Goal: Information Seeking & Learning: Learn about a topic

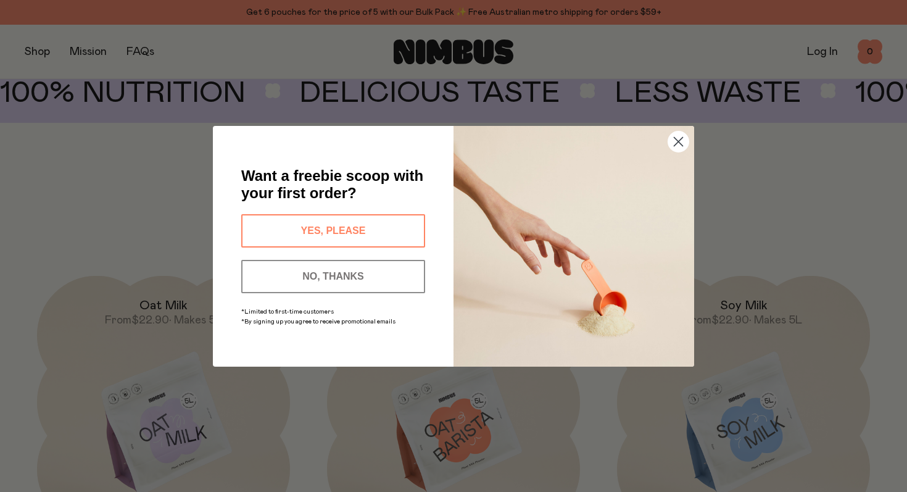
scroll to position [934, 0]
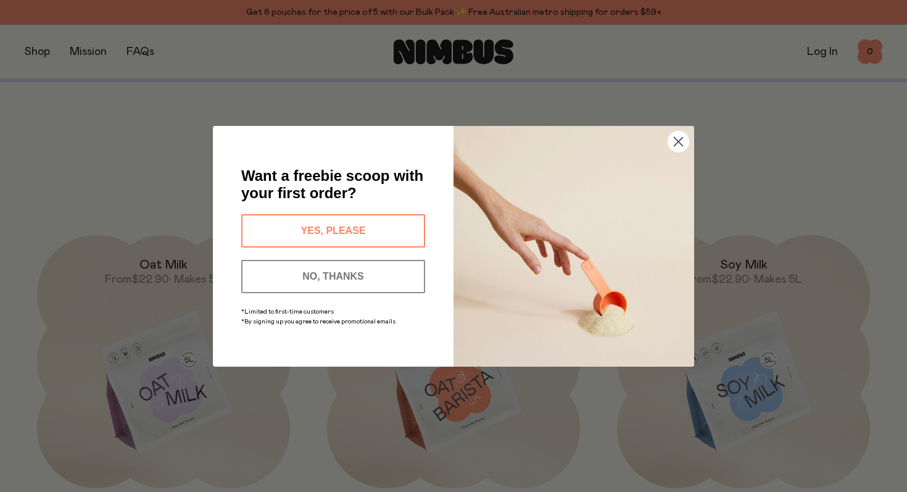
click at [679, 136] on circle "Close dialog" at bounding box center [678, 141] width 20 height 20
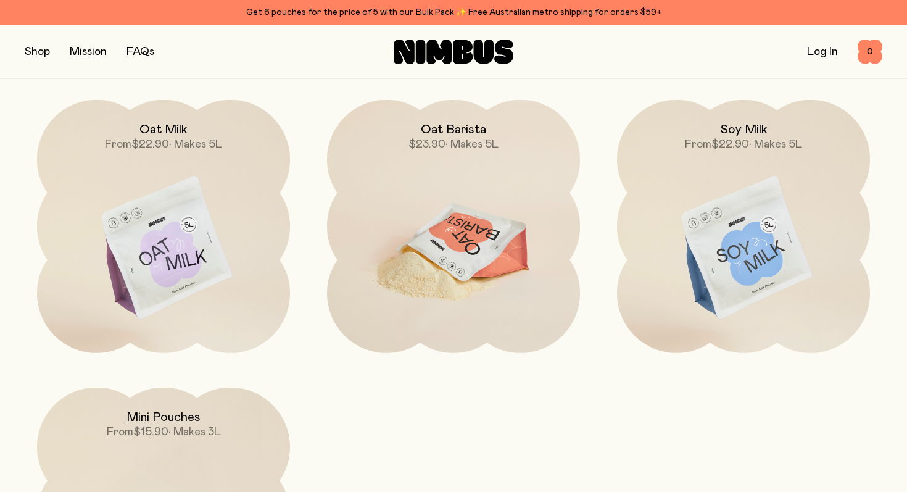
scroll to position [1046, 0]
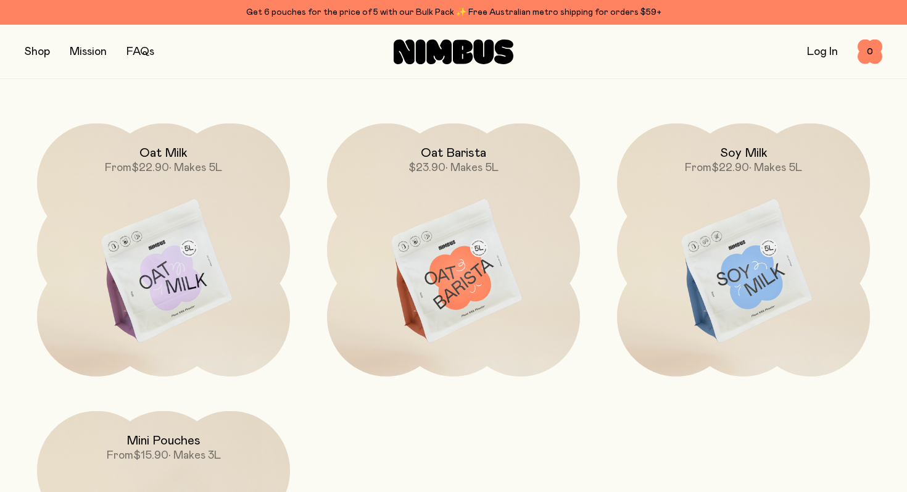
click at [43, 51] on button "button" at bounding box center [37, 51] width 25 height 17
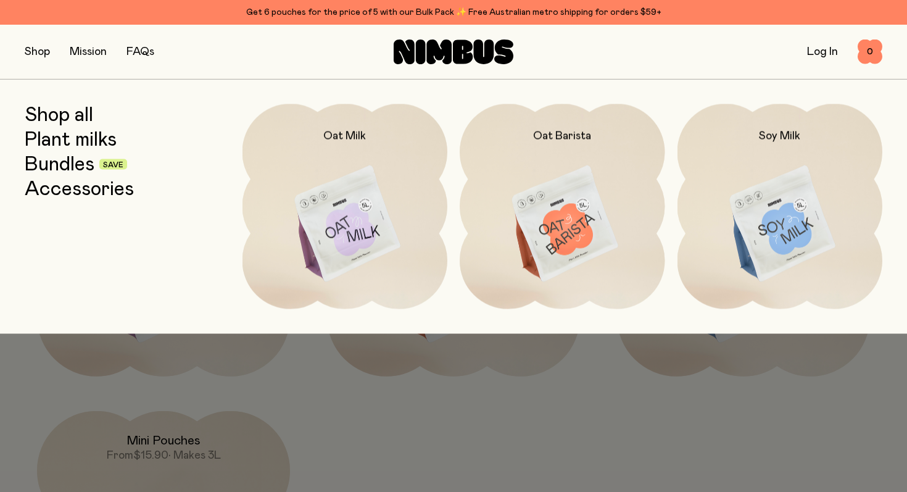
click at [58, 162] on link "Bundles" at bounding box center [60, 164] width 70 height 22
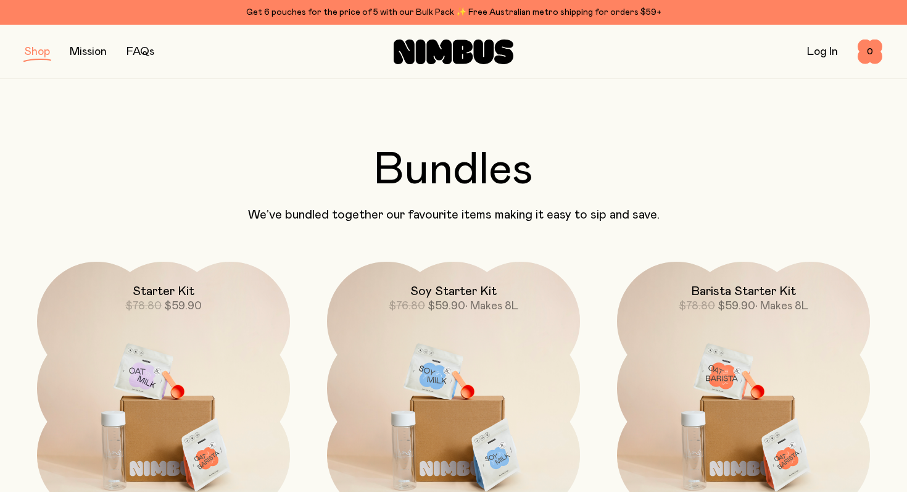
click at [12, 54] on div "Shop Mission FAQs Log In 0 0" at bounding box center [453, 52] width 907 height 54
click at [38, 51] on button "button" at bounding box center [37, 51] width 25 height 17
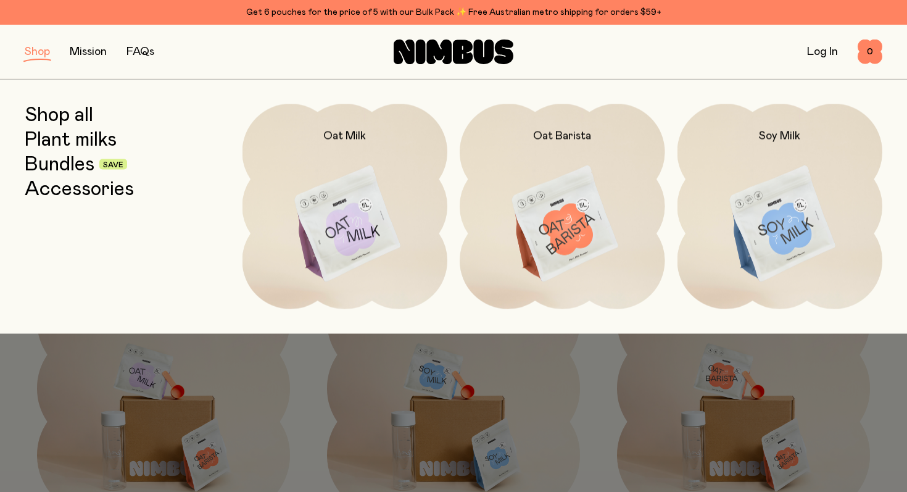
click at [70, 145] on link "Plant milks" at bounding box center [71, 139] width 92 height 22
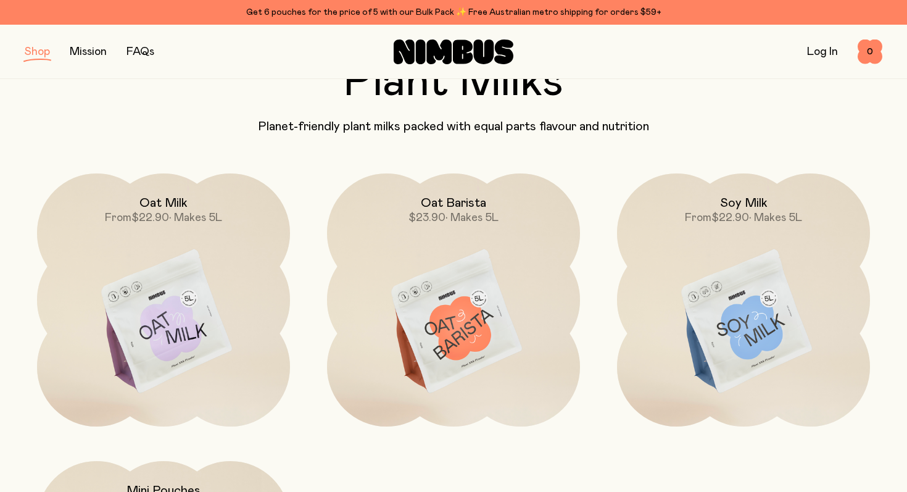
scroll to position [91, 0]
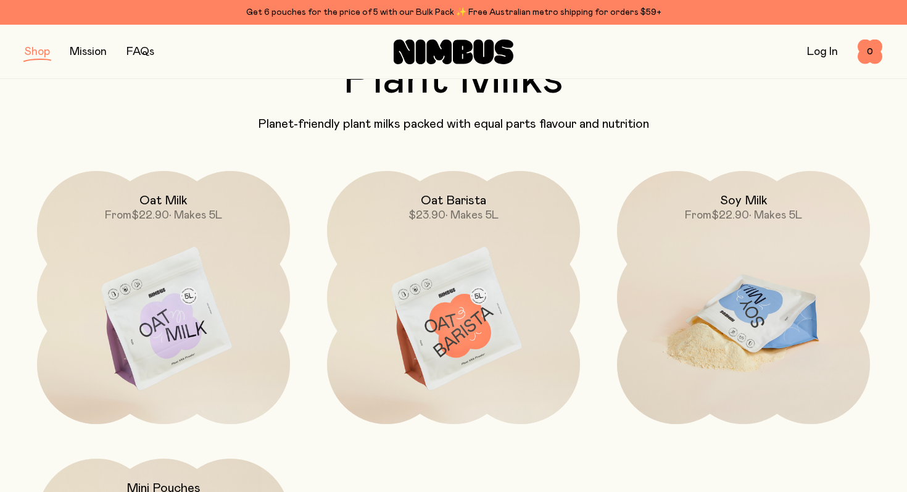
click at [743, 263] on img at bounding box center [743, 319] width 253 height 297
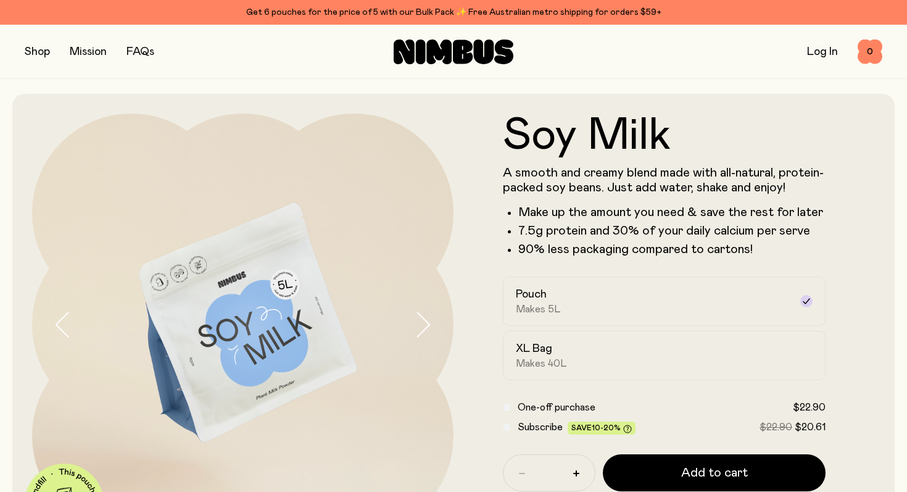
click at [136, 51] on link "FAQs" at bounding box center [140, 51] width 28 height 11
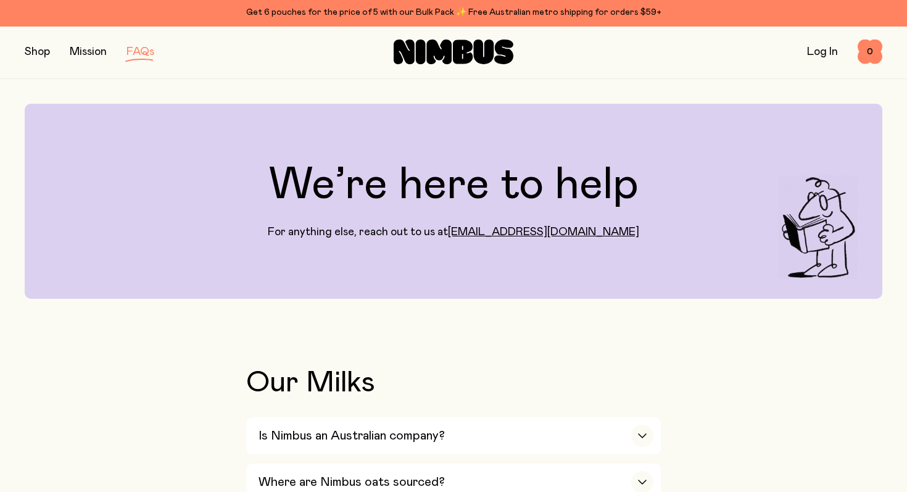
click at [101, 57] on div "Mission" at bounding box center [88, 51] width 37 height 17
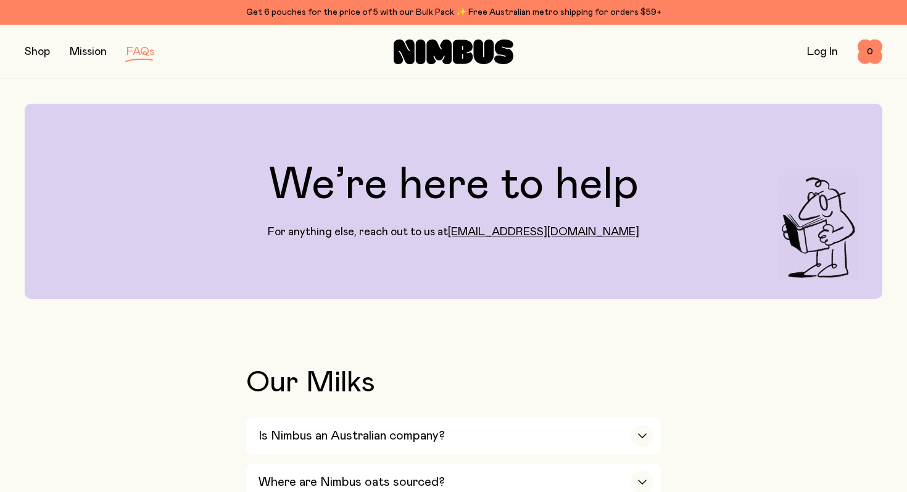
click at [84, 39] on div "Shop Mission FAQs Log In 0 0" at bounding box center [454, 52] width 858 height 54
click at [86, 51] on link "Mission" at bounding box center [88, 51] width 37 height 11
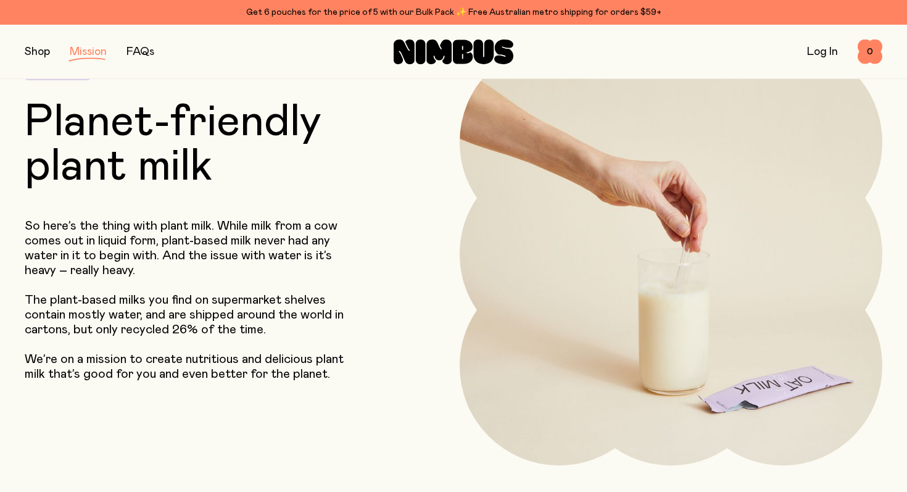
scroll to position [89, 0]
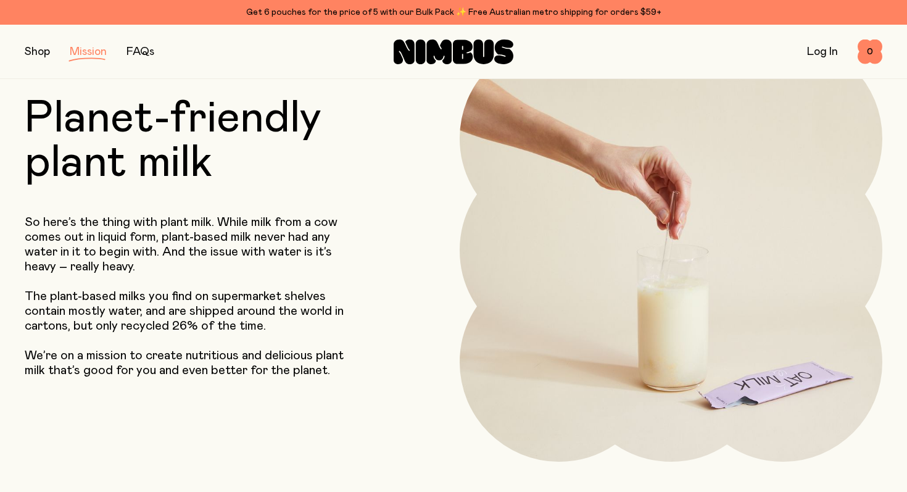
click at [141, 56] on link "FAQs" at bounding box center [140, 51] width 28 height 11
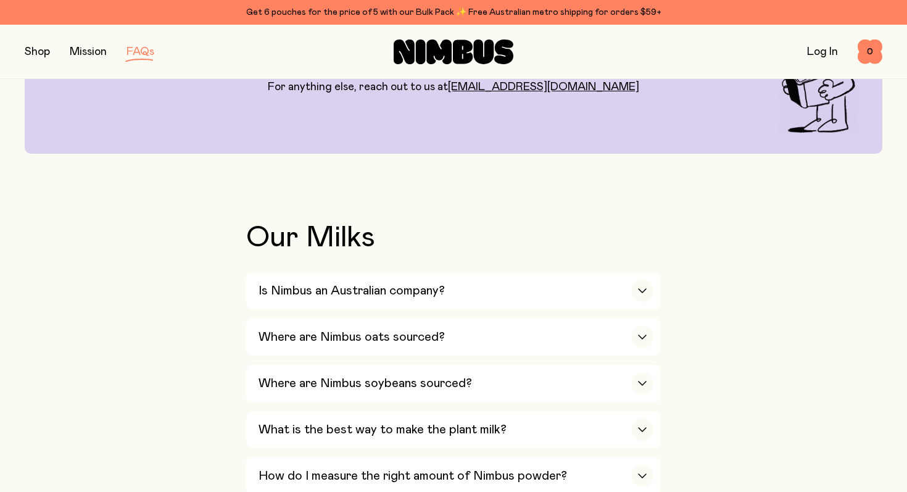
scroll to position [217, 0]
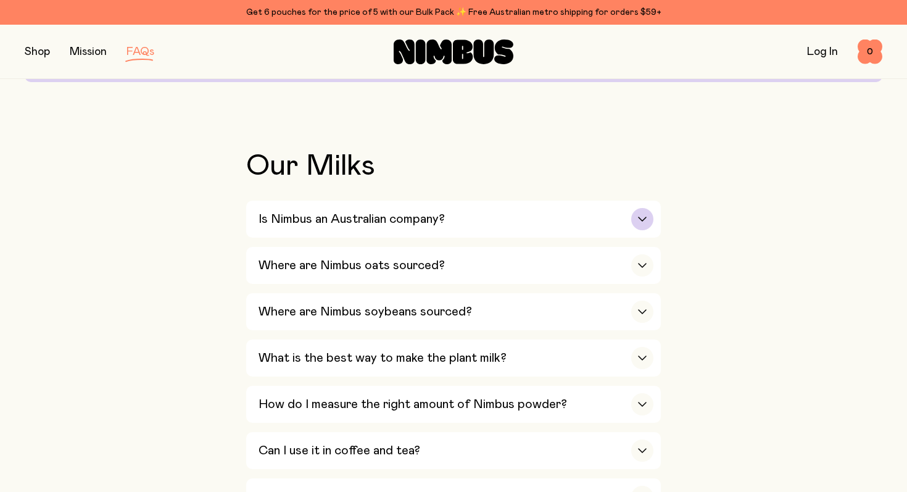
click at [359, 212] on h3 "Is Nimbus an Australian company?" at bounding box center [352, 219] width 186 height 15
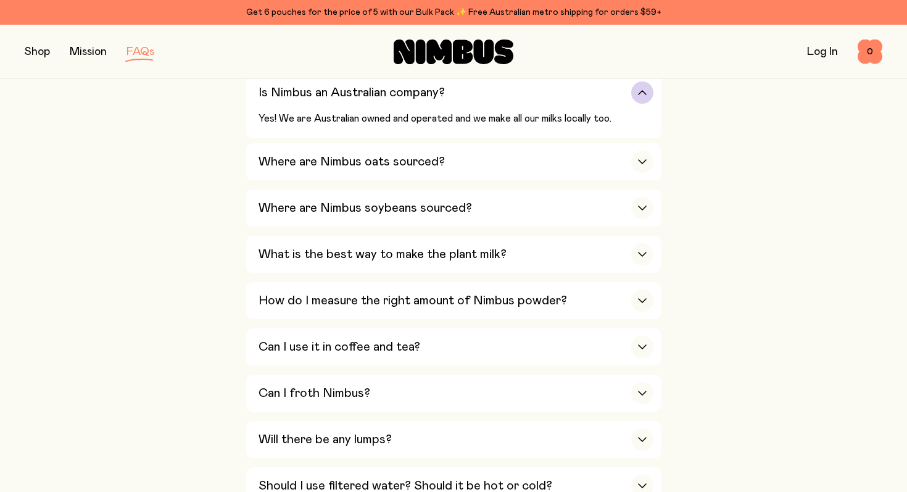
scroll to position [344, 0]
click at [350, 171] on div "Where are Nimbus oats sourced?" at bounding box center [456, 161] width 395 height 37
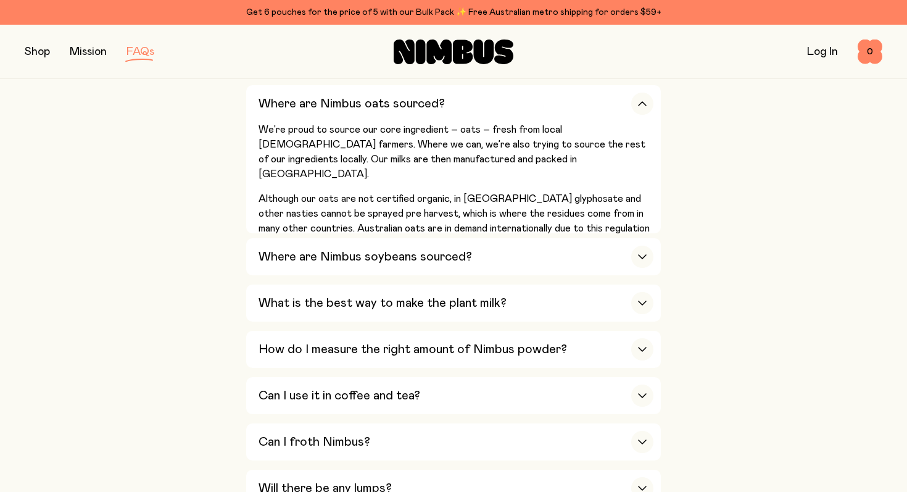
scroll to position [381, 0]
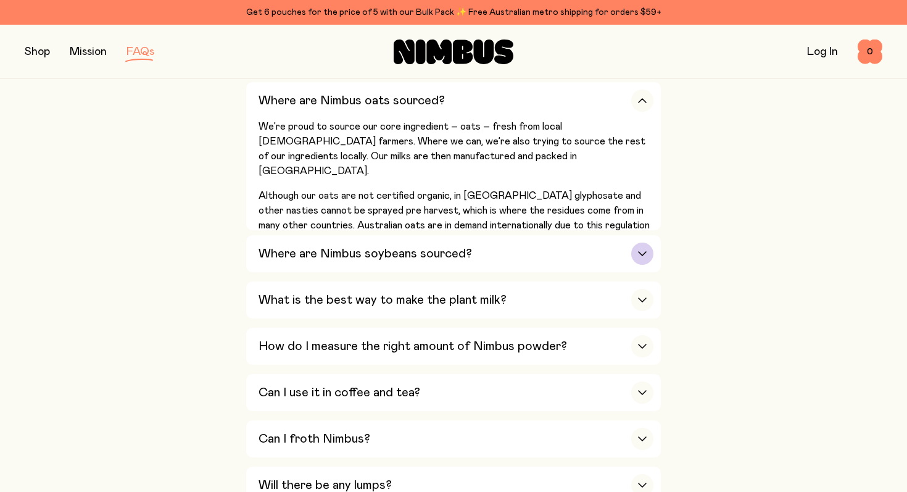
click at [343, 270] on div "Where are Nimbus soybeans sourced?" at bounding box center [456, 253] width 395 height 37
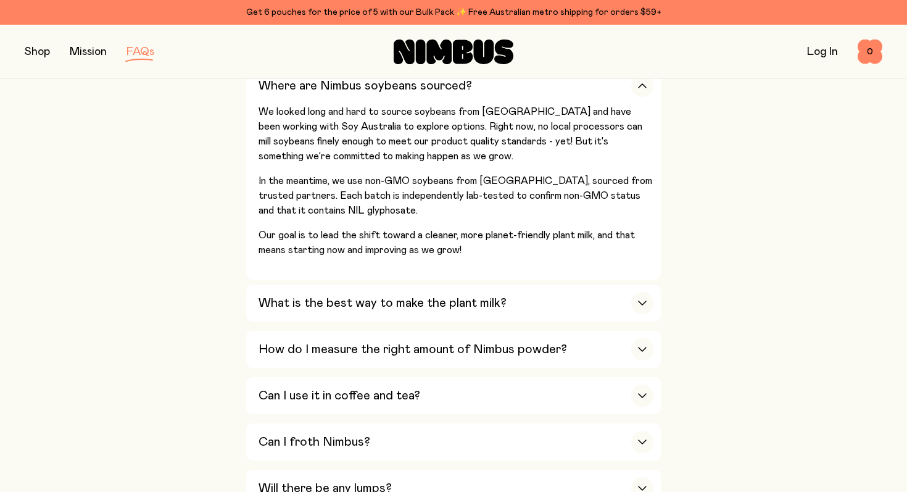
scroll to position [446, 0]
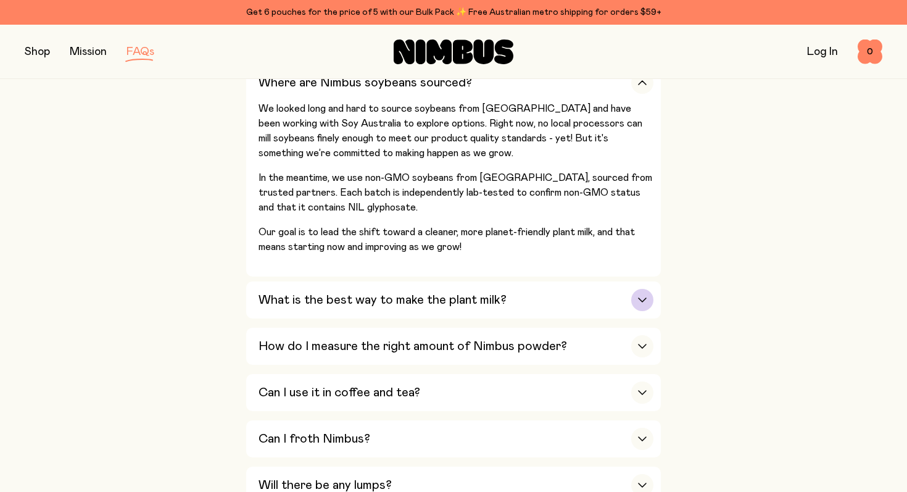
click at [357, 314] on div "What is the best way to make the plant milk?" at bounding box center [456, 299] width 395 height 37
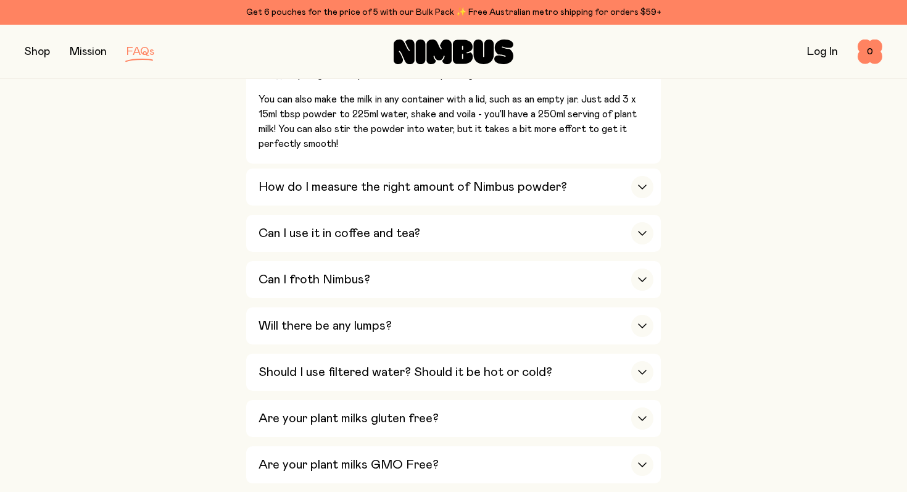
scroll to position [657, 0]
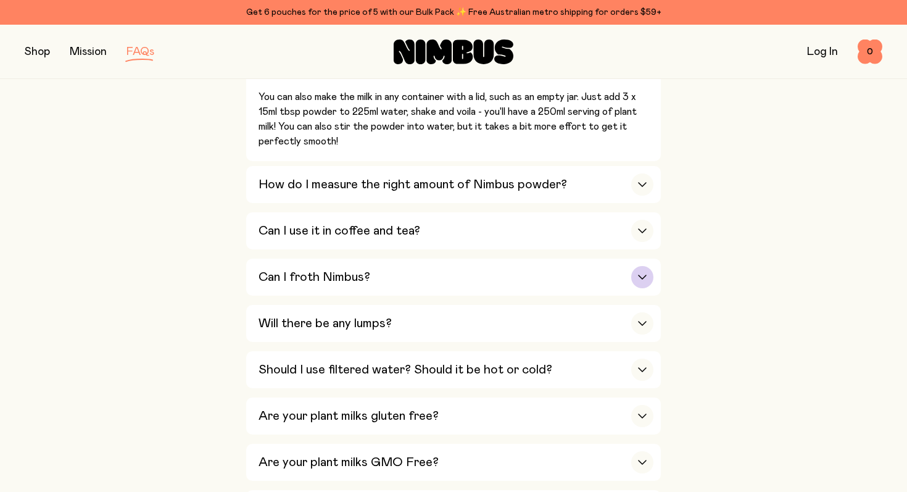
click at [337, 291] on div "Can I froth Nimbus?" at bounding box center [456, 277] width 395 height 37
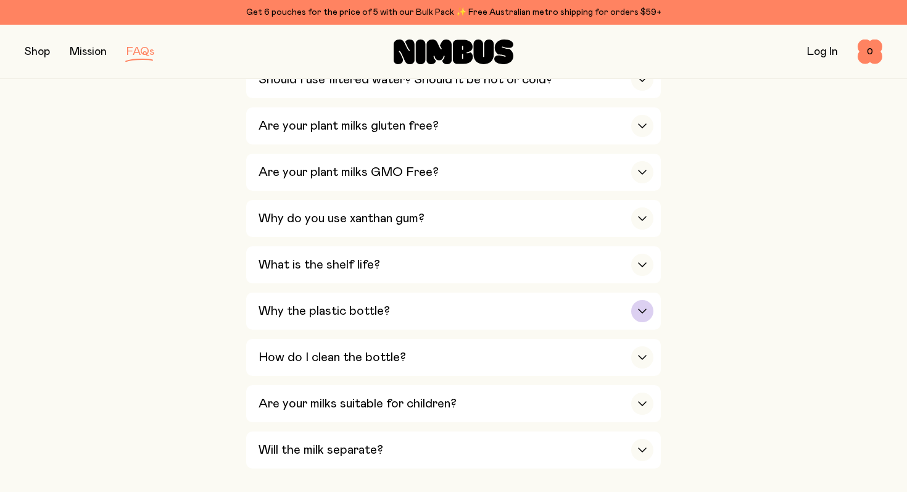
scroll to position [1065, 0]
click at [295, 139] on div "Are your plant milks gluten free?" at bounding box center [456, 126] width 395 height 37
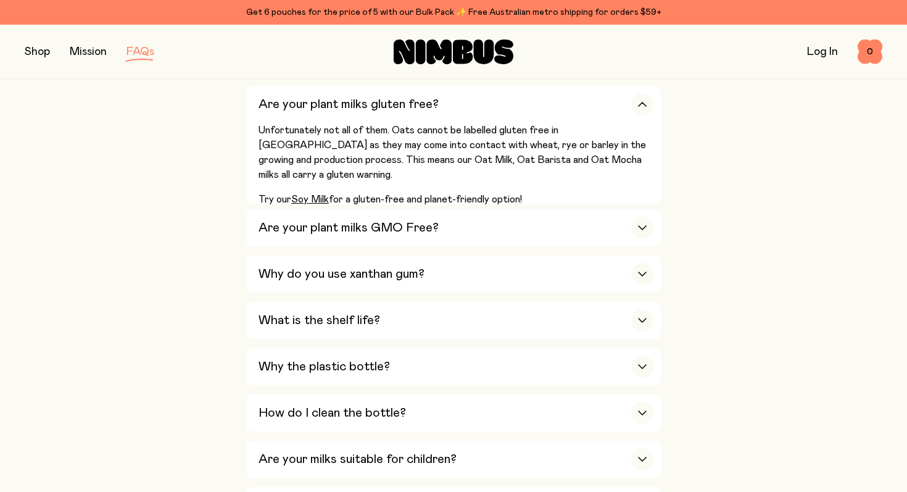
scroll to position [753, 0]
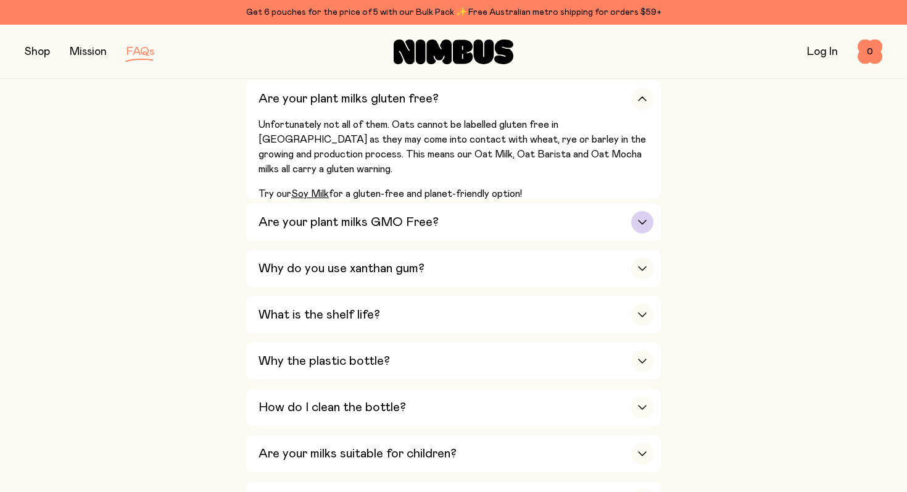
click at [294, 229] on h3 "Are your plant milks GMO Free?" at bounding box center [349, 222] width 180 height 15
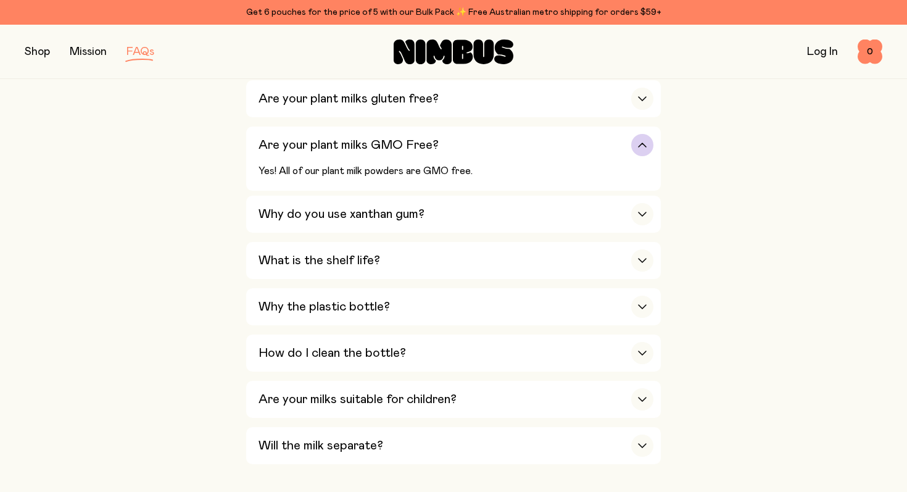
click at [294, 229] on div "Why do you use xanthan gum?" at bounding box center [456, 214] width 395 height 37
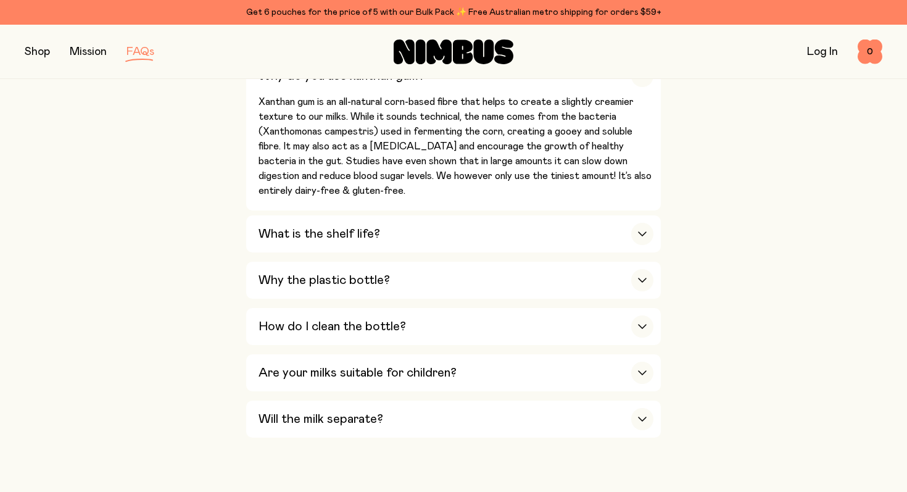
scroll to position [883, 0]
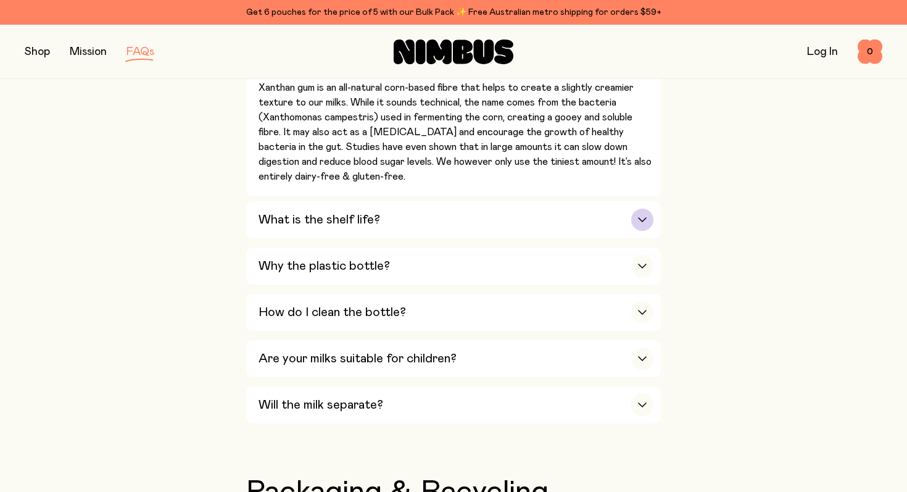
click at [287, 207] on div "What is the shelf life?" at bounding box center [456, 219] width 395 height 37
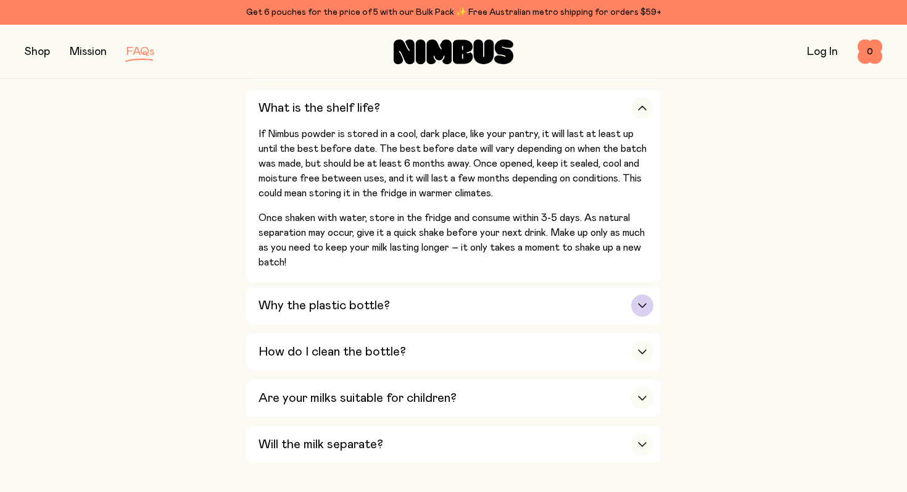
click at [329, 294] on div "Why the plastic bottle?" at bounding box center [456, 305] width 395 height 37
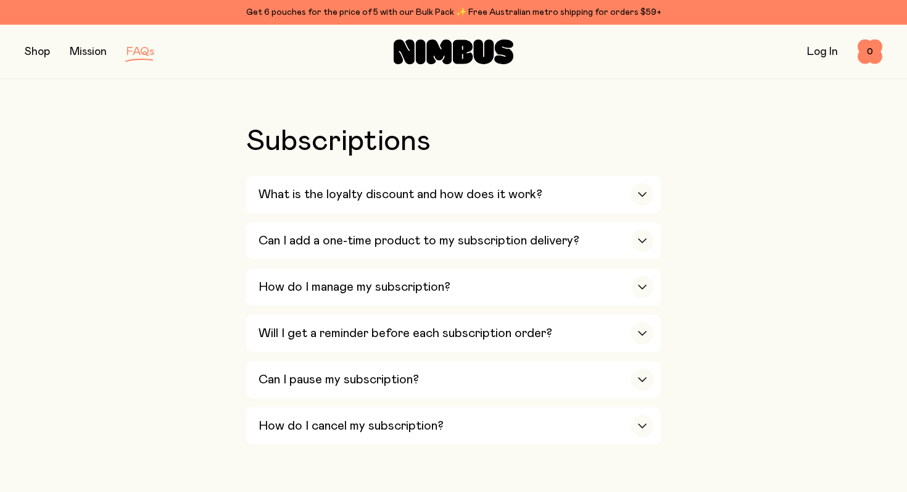
scroll to position [1732, 0]
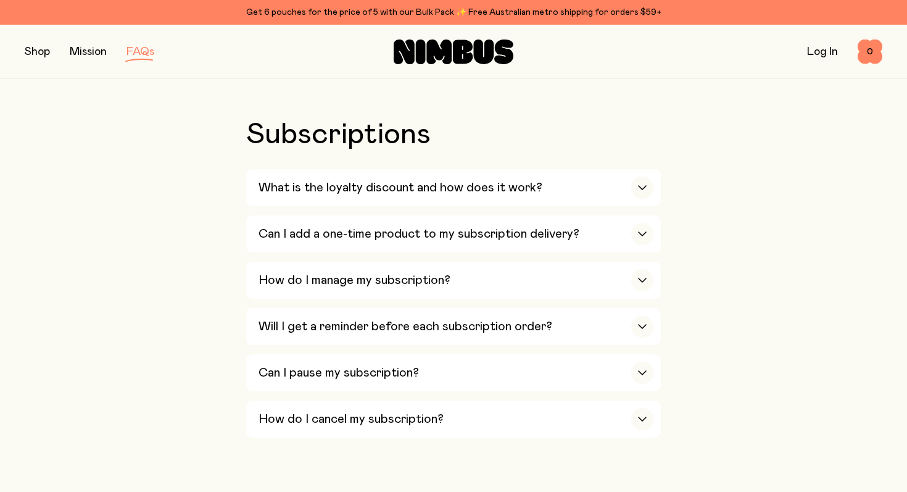
click at [341, 202] on div "What is the loyalty discount and how does it work?" at bounding box center [456, 187] width 395 height 37
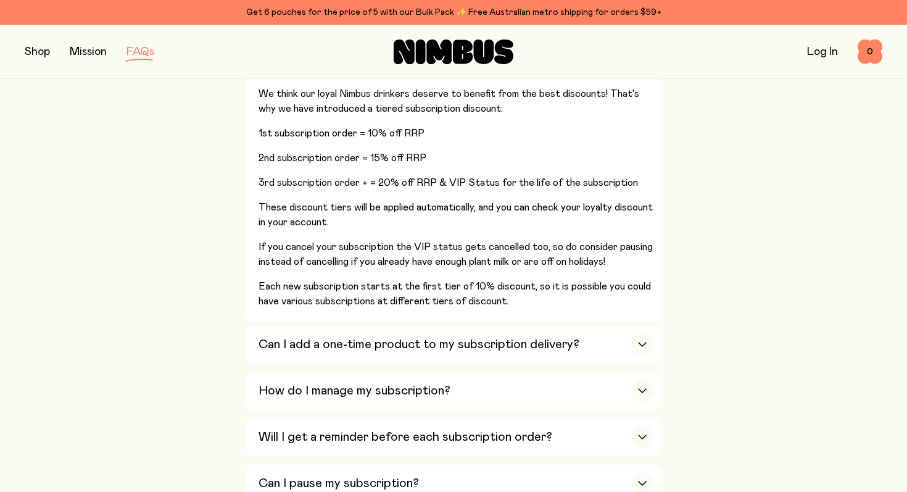
scroll to position [1845, 0]
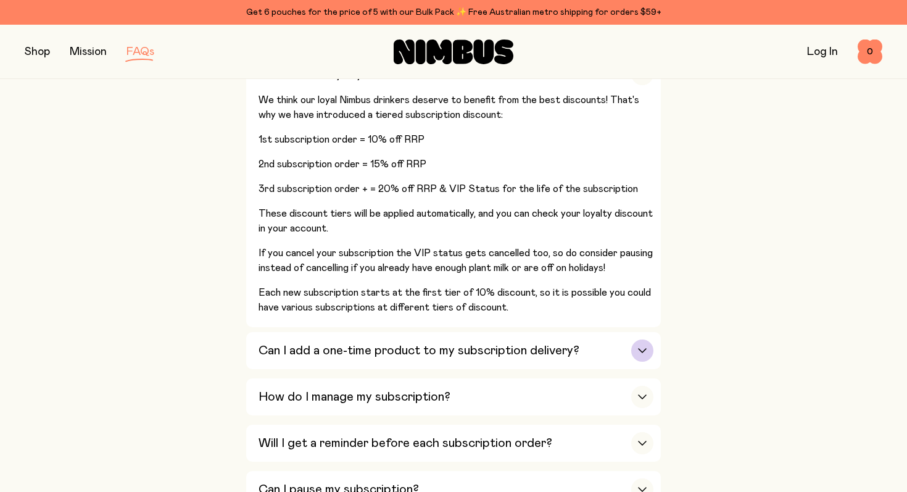
click at [415, 358] on h3 "Can I add a one-time product to my subscription delivery?" at bounding box center [419, 350] width 321 height 15
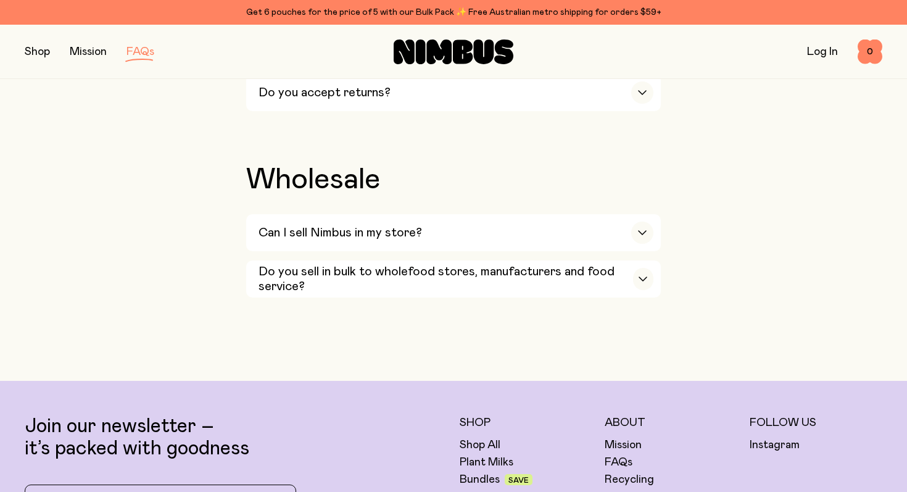
scroll to position [2593, 0]
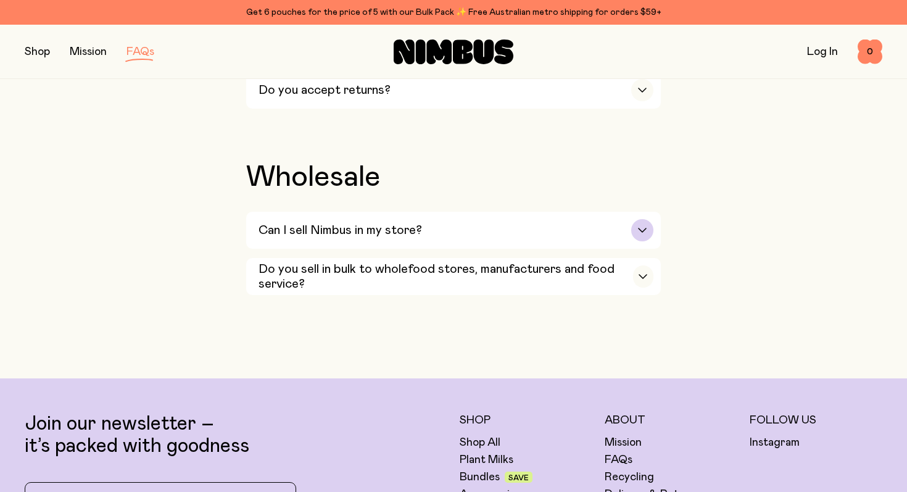
click at [395, 233] on h3 "Can I sell Nimbus in my store?" at bounding box center [341, 230] width 164 height 15
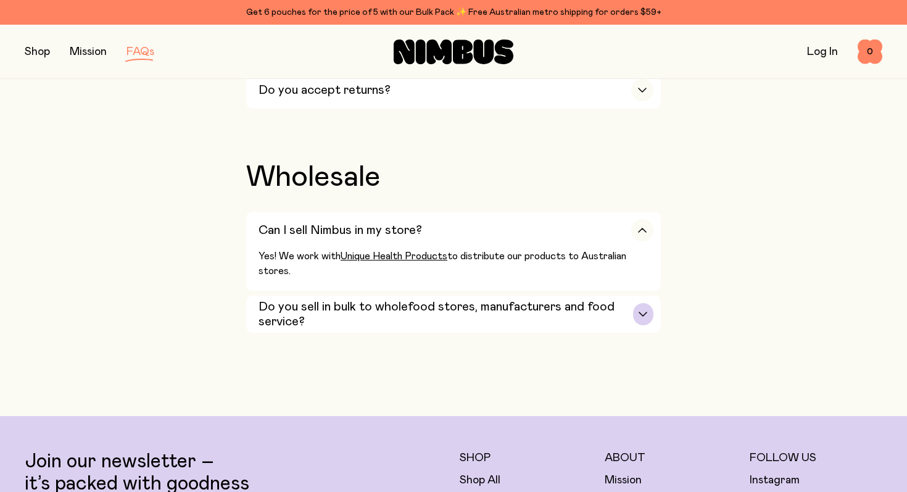
click at [452, 313] on h3 "Do you sell in bulk to wholefood stores, manufacturers and food service?" at bounding box center [446, 314] width 375 height 30
